Goal: Navigation & Orientation: Go to known website

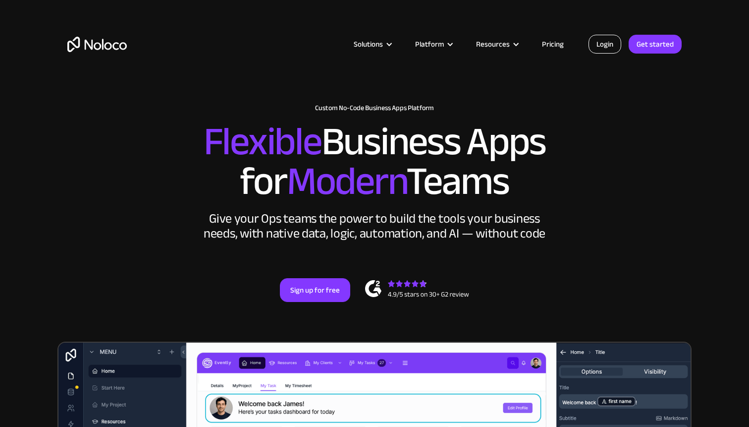
click at [605, 48] on link "Login" at bounding box center [605, 44] width 33 height 19
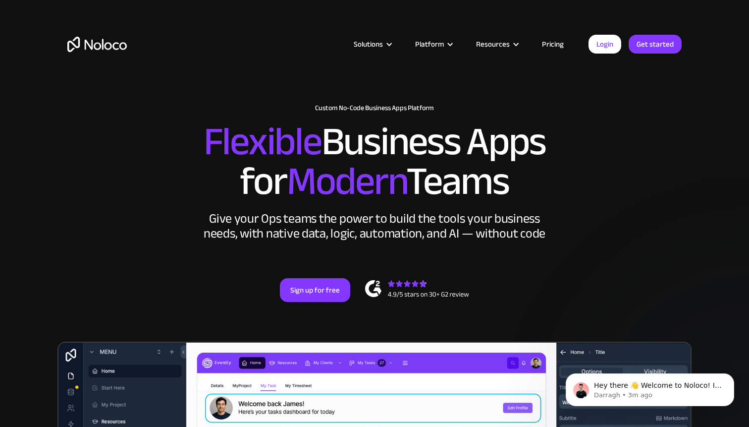
drag, startPoint x: 514, startPoint y: 181, endPoint x: 186, endPoint y: 134, distance: 331.5
click at [186, 134] on h2 "Flexible Business Apps for Modern Teams" at bounding box center [374, 161] width 615 height 79
drag, startPoint x: 203, startPoint y: 136, endPoint x: 543, endPoint y: 180, distance: 342.3
click at [543, 180] on h2 "Flexible Business Apps for Modern Teams" at bounding box center [374, 161] width 615 height 79
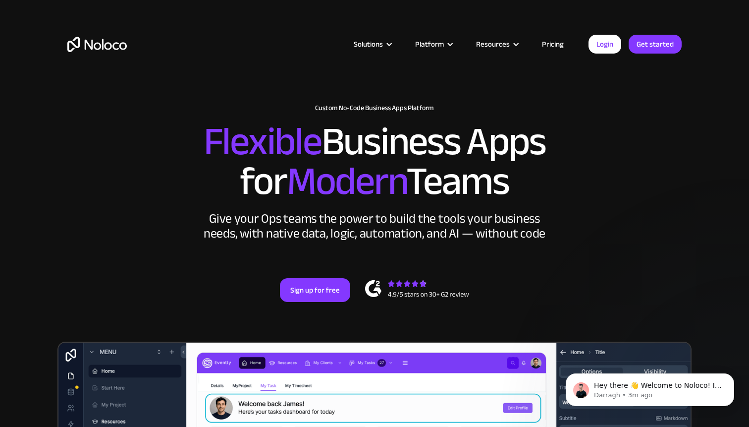
click at [543, 180] on h2 "Flexible Business Apps for Modern Teams" at bounding box center [374, 161] width 615 height 79
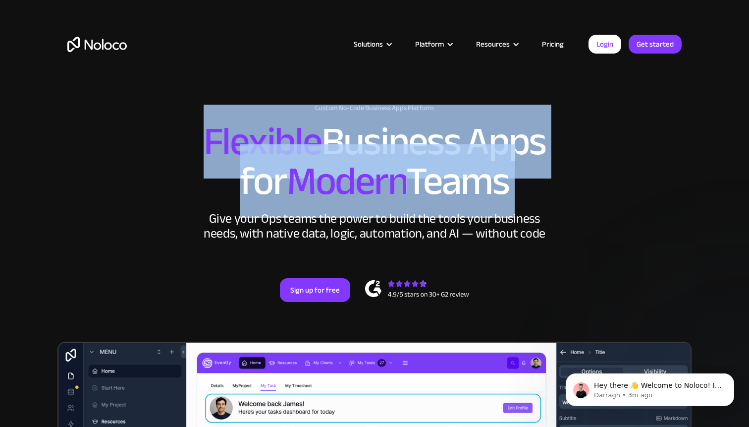
drag, startPoint x: 543, startPoint y: 180, endPoint x: 233, endPoint y: 124, distance: 314.8
click at [233, 124] on h2 "Flexible Business Apps for Modern Teams" at bounding box center [374, 161] width 615 height 79
click at [214, 130] on span "Flexible" at bounding box center [263, 142] width 118 height 74
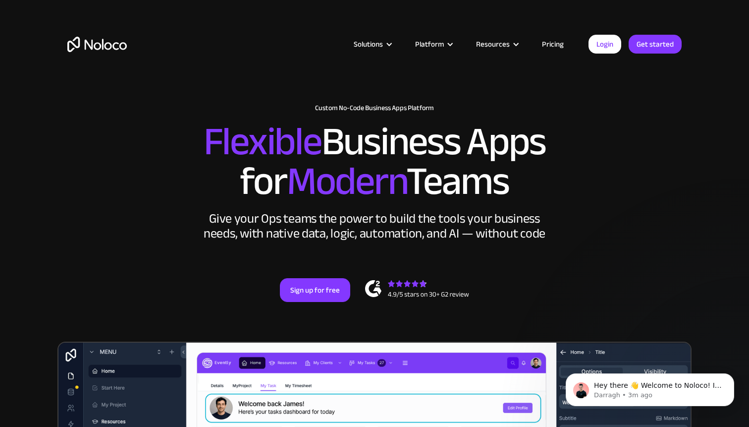
drag, startPoint x: 207, startPoint y: 129, endPoint x: 513, endPoint y: 174, distance: 309.2
click at [513, 174] on h2 "Flexible Business Apps for Modern Teams" at bounding box center [374, 161] width 615 height 79
click at [614, 200] on h2 "Flexible Business Apps for Modern Teams" at bounding box center [374, 161] width 615 height 79
